Goal: Information Seeking & Learning: Understand process/instructions

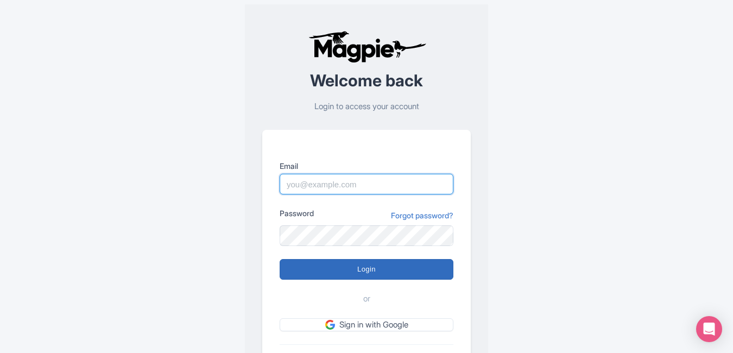
type input "[EMAIL_ADDRESS][DOMAIN_NAME]"
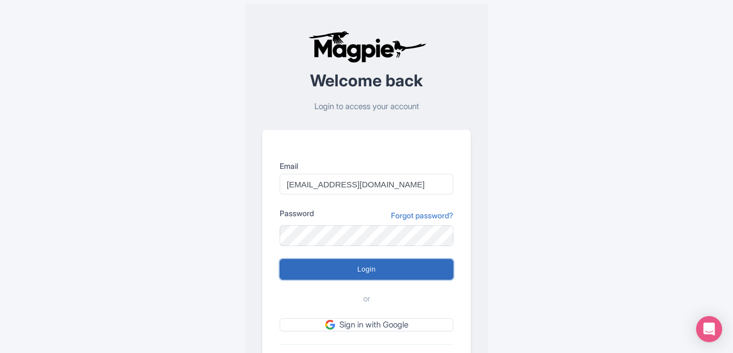
click at [369, 269] on input "Login" at bounding box center [367, 269] width 174 height 21
type input "Logging in..."
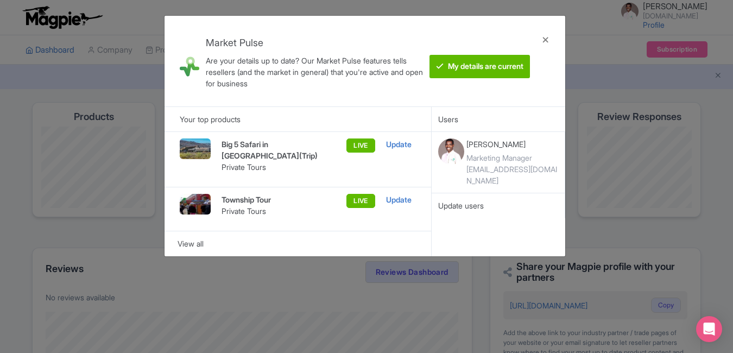
click at [361, 142] on div "LIVE" at bounding box center [355, 160] width 41 height 42
click at [365, 206] on div "LIVE" at bounding box center [355, 209] width 41 height 30
click at [484, 68] on btn "My details are current" at bounding box center [480, 66] width 101 height 23
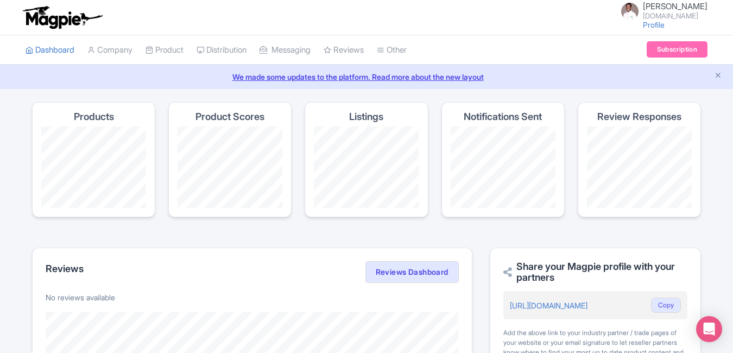
click at [437, 79] on link "We made some updates to the platform. Read more about the new layout" at bounding box center [367, 76] width 720 height 11
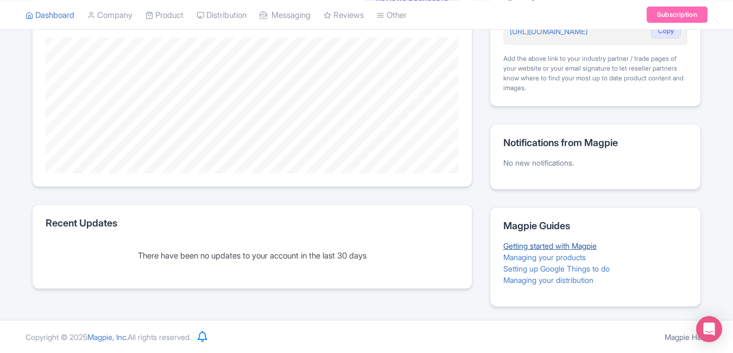
scroll to position [275, 0]
click at [573, 269] on link "Setting up Google Things to do" at bounding box center [557, 268] width 106 height 9
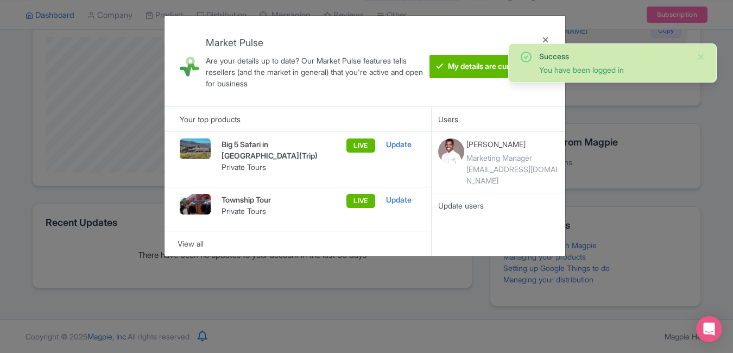
scroll to position [275, 0]
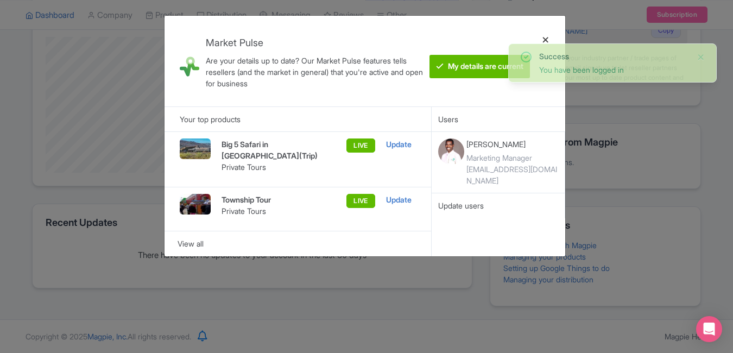
click at [546, 40] on div at bounding box center [546, 60] width 26 height 73
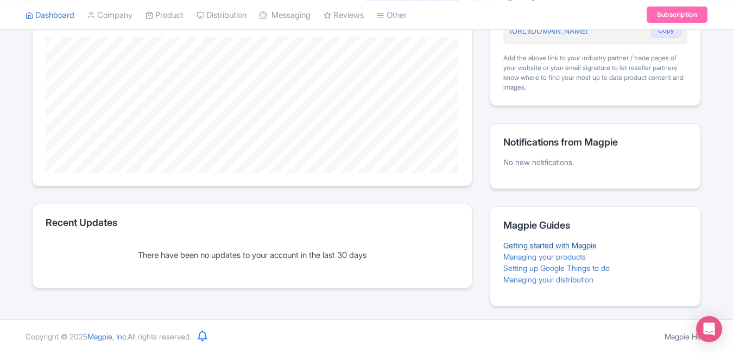
click at [553, 247] on link "Getting started with Magpie" at bounding box center [550, 245] width 93 height 9
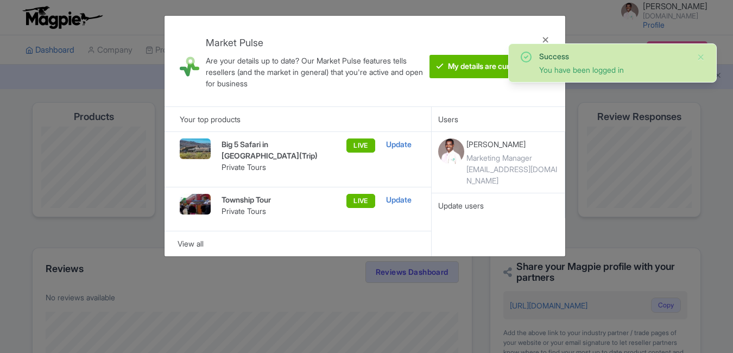
scroll to position [275, 0]
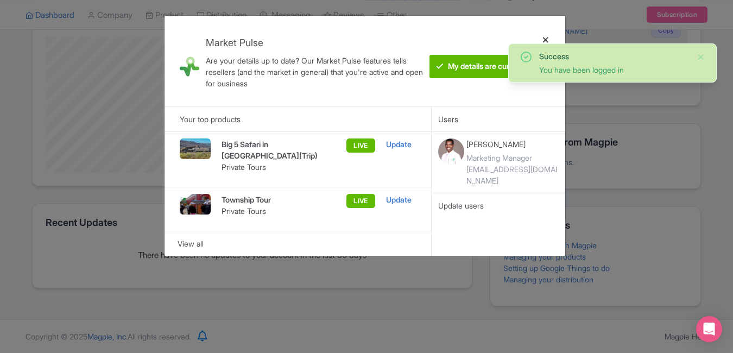
click at [547, 36] on div at bounding box center [546, 60] width 26 height 73
click at [544, 42] on div at bounding box center [546, 60] width 26 height 73
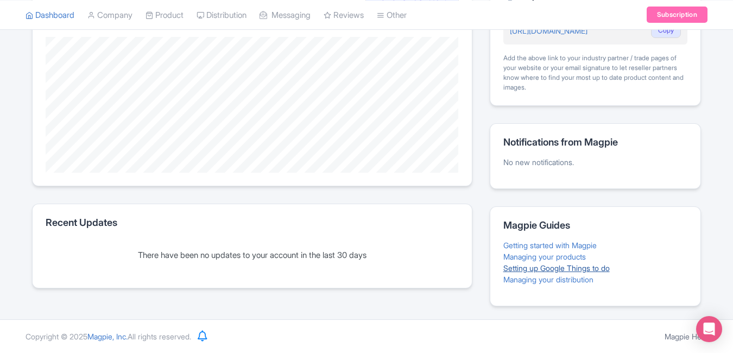
click at [557, 268] on link "Setting up Google Things to do" at bounding box center [557, 268] width 106 height 9
